Goal: Task Accomplishment & Management: Manage account settings

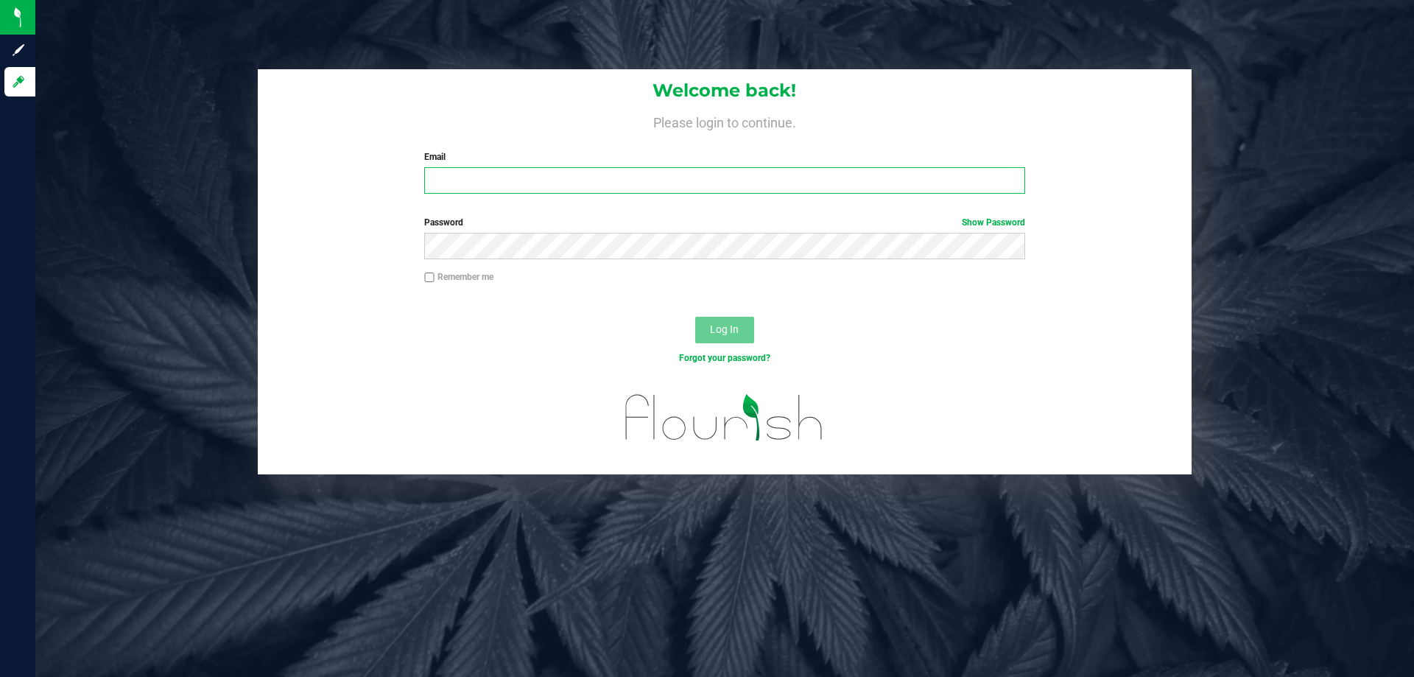
click at [564, 182] on input "Email" at bounding box center [724, 180] width 600 height 27
type input "[EMAIL_ADDRESS][DOMAIN_NAME]"
click at [695, 317] on button "Log In" at bounding box center [724, 330] width 59 height 27
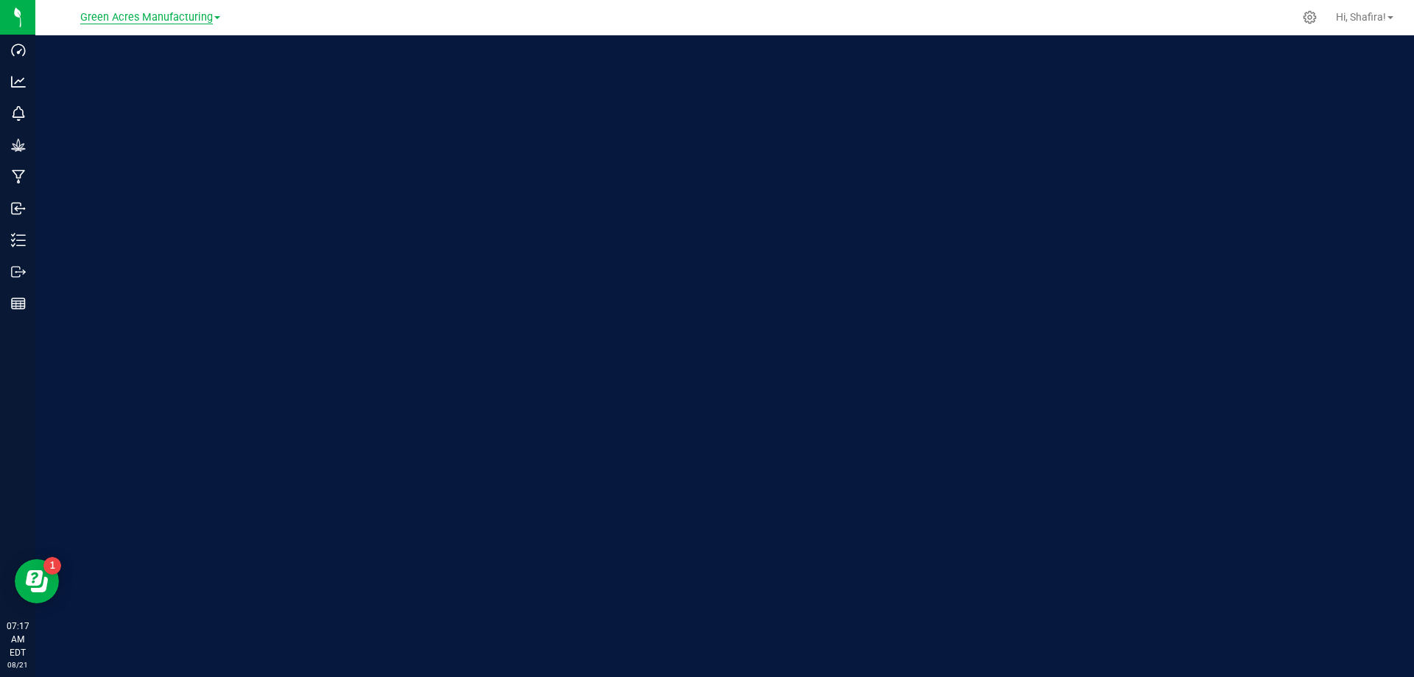
click at [149, 15] on span "Green Acres Manufacturing" at bounding box center [146, 17] width 133 height 13
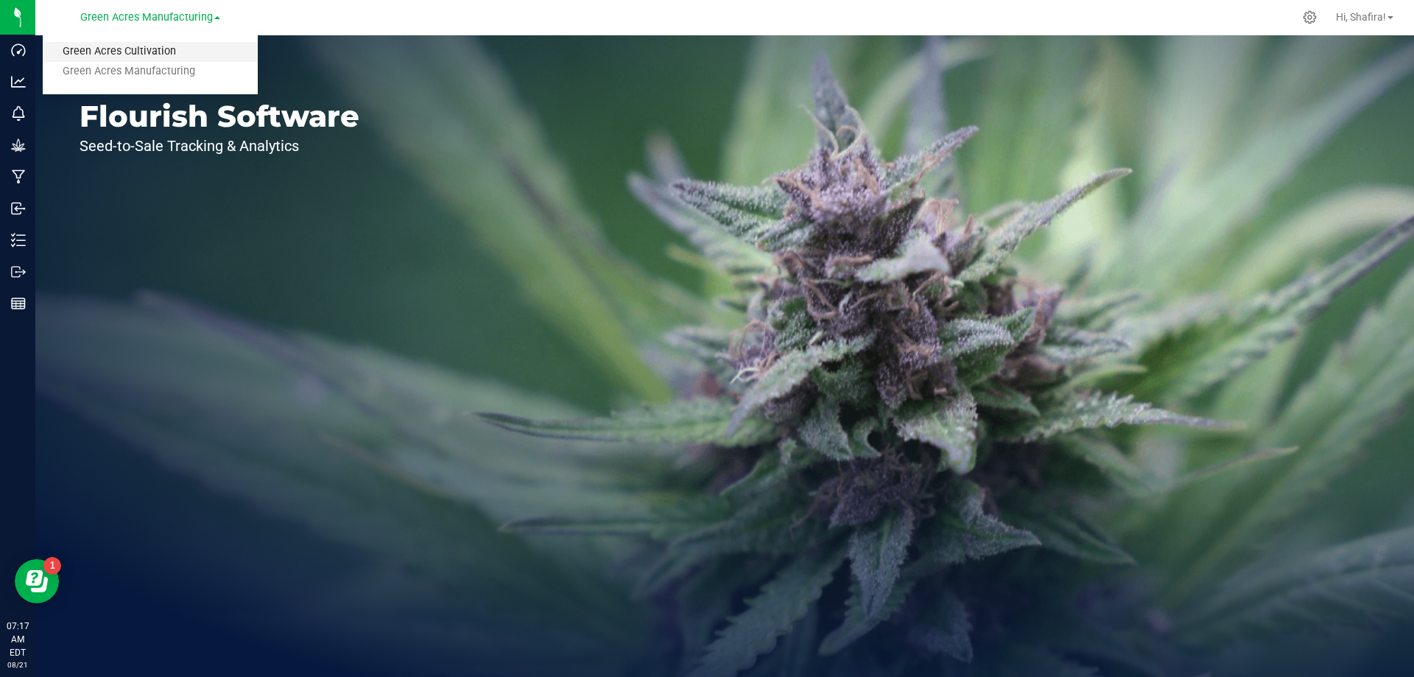
click at [159, 51] on link "Green Acres Cultivation" at bounding box center [150, 52] width 215 height 20
